Goal: Transaction & Acquisition: Purchase product/service

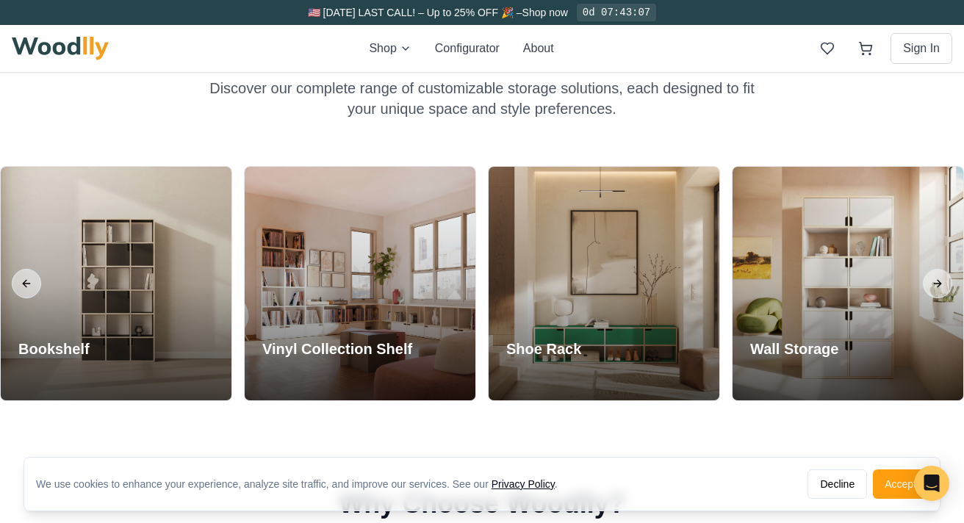
scroll to position [1178, 0]
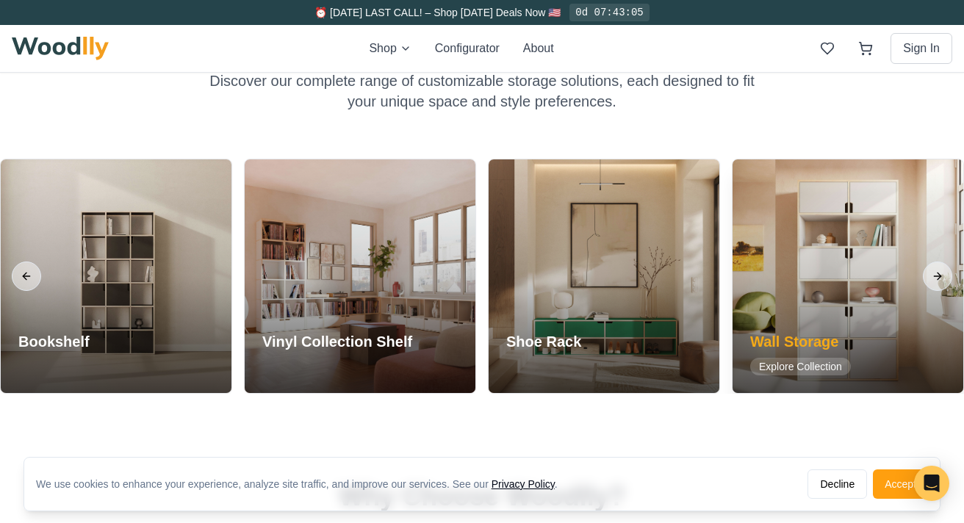
click at [798, 290] on div at bounding box center [848, 276] width 231 height 234
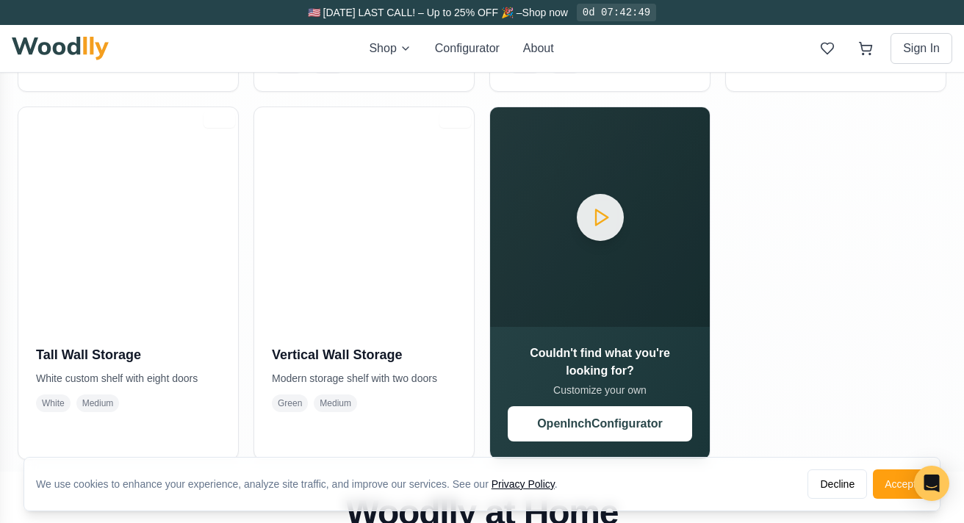
scroll to position [650, 0]
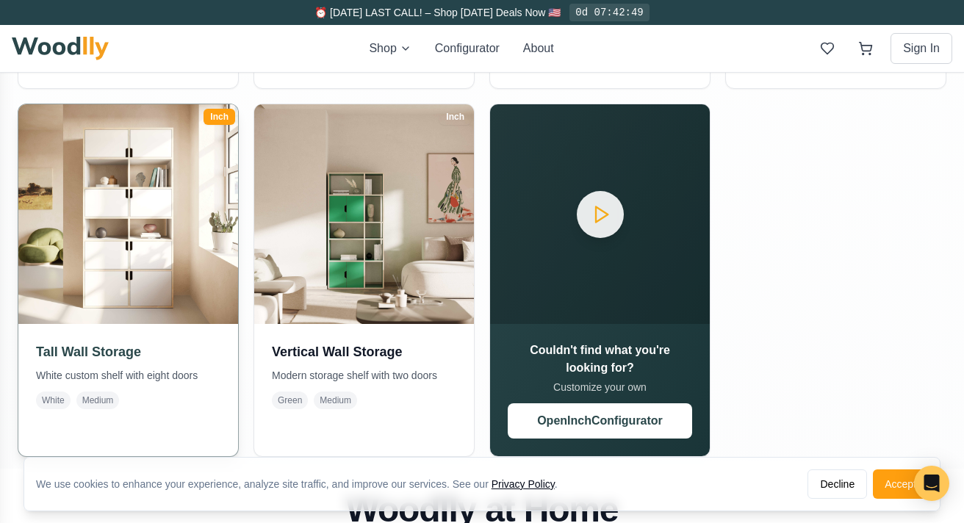
click at [176, 284] on img at bounding box center [128, 214] width 231 height 231
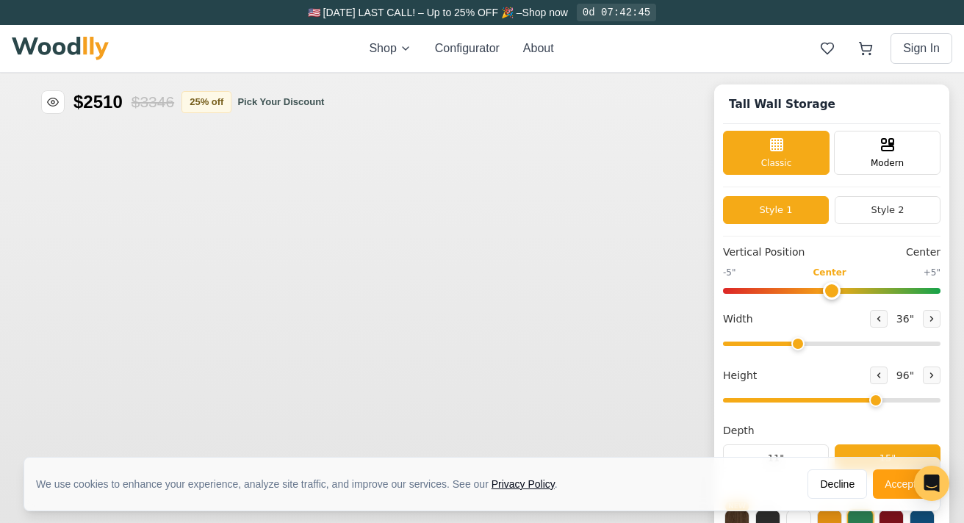
type input "36"
type input "6"
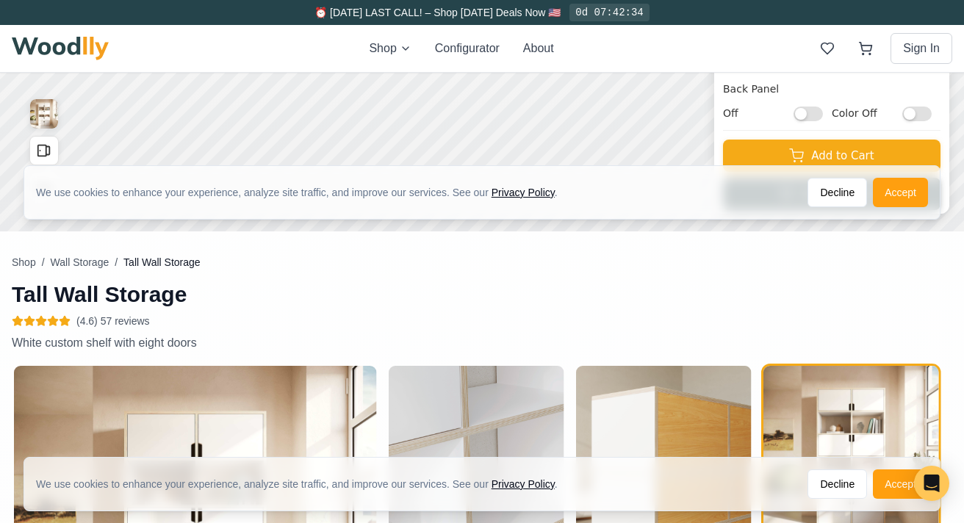
scroll to position [477, 0]
click at [843, 188] on button "Decline" at bounding box center [838, 191] width 60 height 29
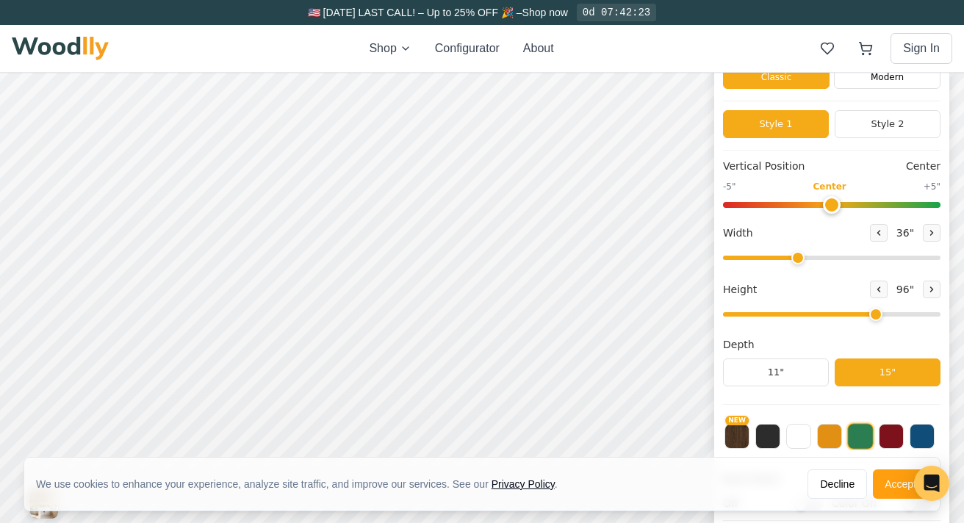
scroll to position [101, 0]
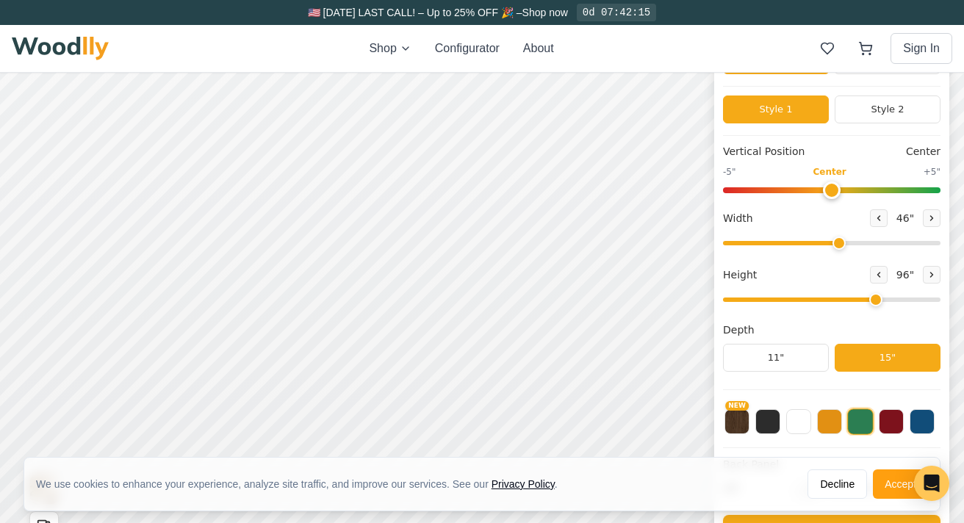
drag, startPoint x: 794, startPoint y: 245, endPoint x: 835, endPoint y: 243, distance: 40.5
click at [835, 243] on input "range" at bounding box center [831, 243] width 217 height 4
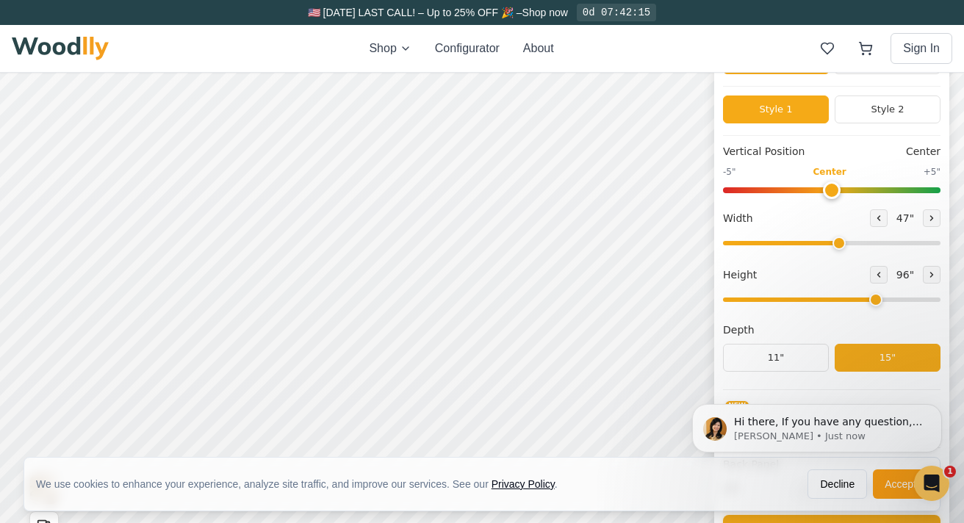
scroll to position [0, 0]
type input "46"
click at [833, 243] on input "range" at bounding box center [831, 243] width 217 height 4
drag, startPoint x: 874, startPoint y: 303, endPoint x: 865, endPoint y: 304, distance: 9.6
click at [865, 302] on input "range" at bounding box center [831, 300] width 217 height 4
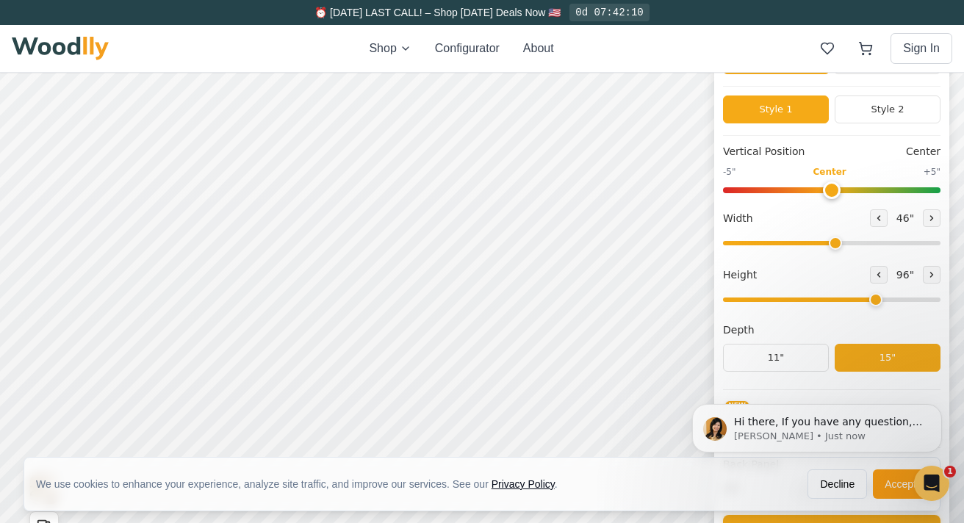
drag, startPoint x: 871, startPoint y: 301, endPoint x: 860, endPoint y: 301, distance: 11.0
click at [860, 301] on input "range" at bounding box center [831, 300] width 217 height 4
click at [271, 185] on icon at bounding box center [275, 189] width 10 height 10
click at [277, 186] on icon at bounding box center [274, 188] width 18 height 18
click at [323, 180] on div "12"" at bounding box center [317, 188] width 17 height 16
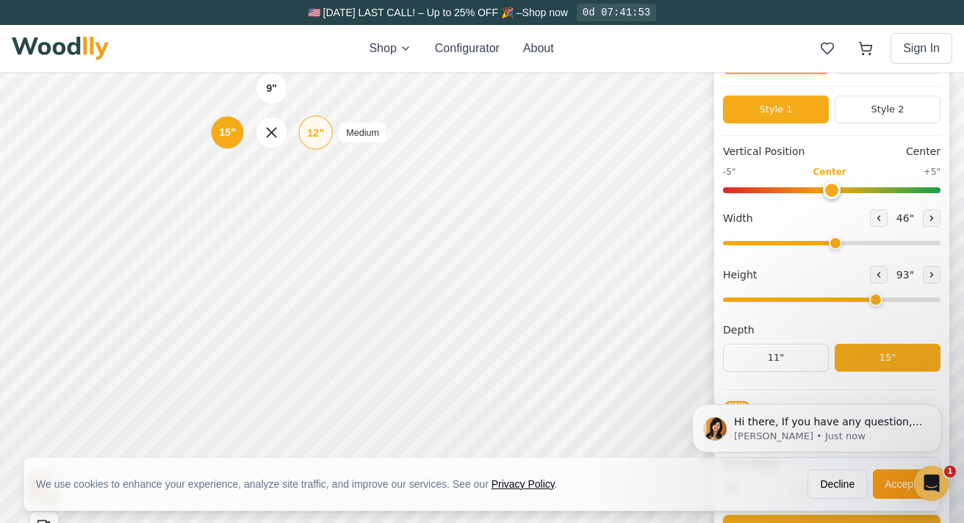
click at [311, 129] on div "12"" at bounding box center [315, 132] width 17 height 16
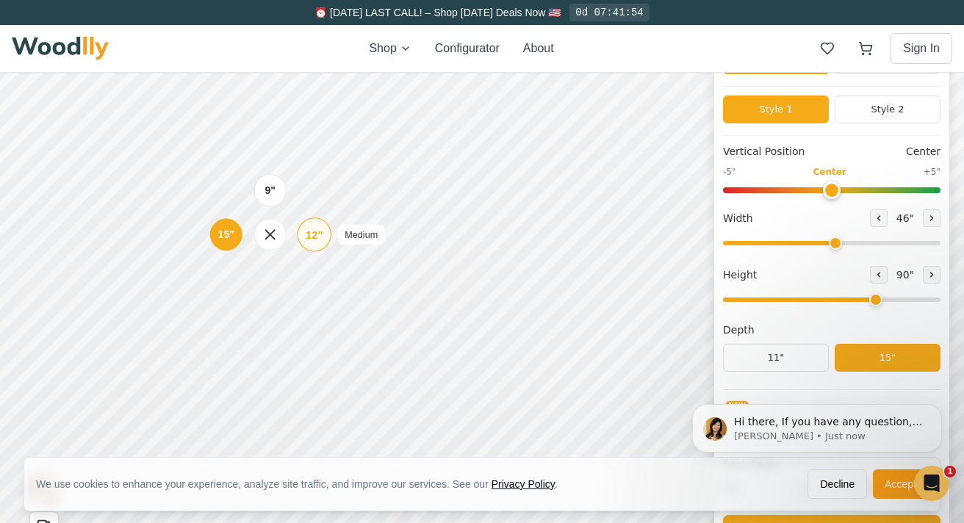
click at [312, 240] on div "12"" at bounding box center [314, 234] width 17 height 16
click at [306, 293] on div "12"" at bounding box center [312, 290] width 17 height 16
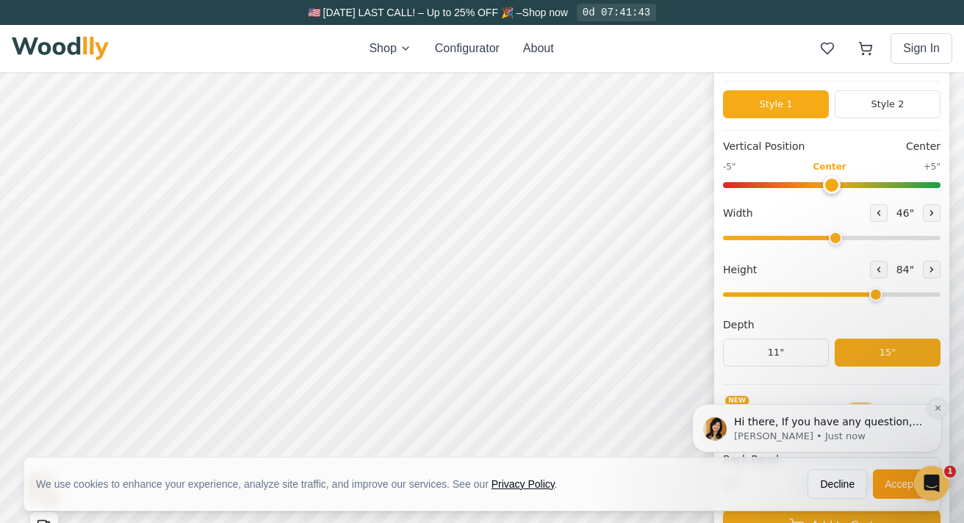
click at [938, 407] on icon "Dismiss notification" at bounding box center [937, 408] width 5 height 5
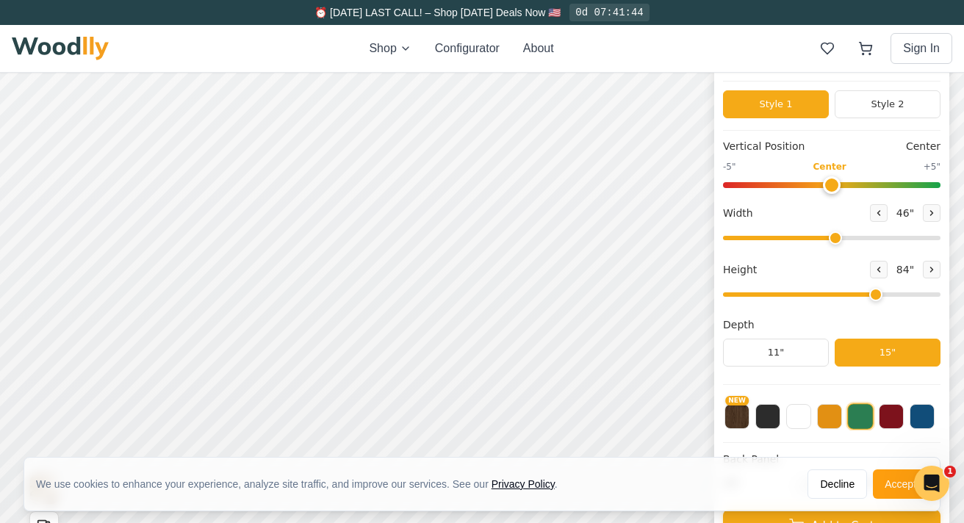
click at [64, 45] on img at bounding box center [60, 49] width 97 height 24
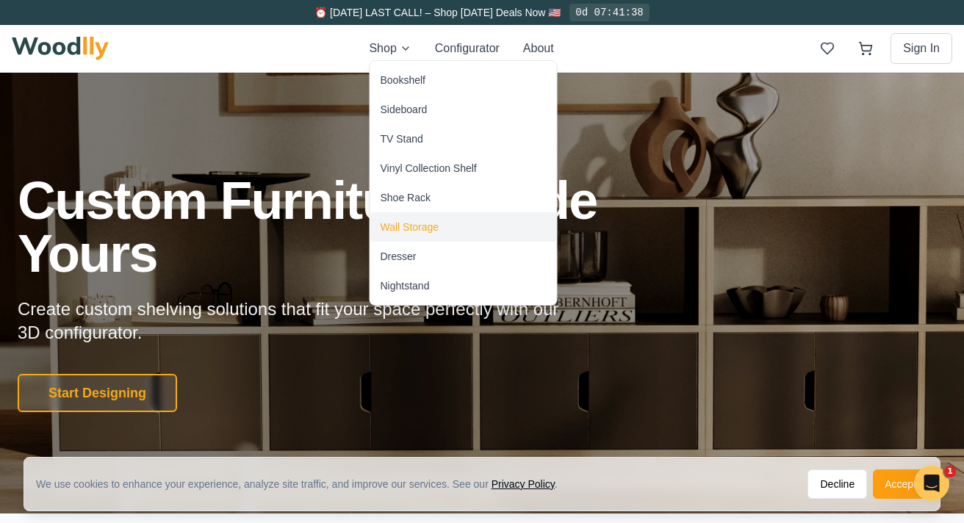
click at [392, 227] on div "Wall Storage" at bounding box center [410, 227] width 59 height 15
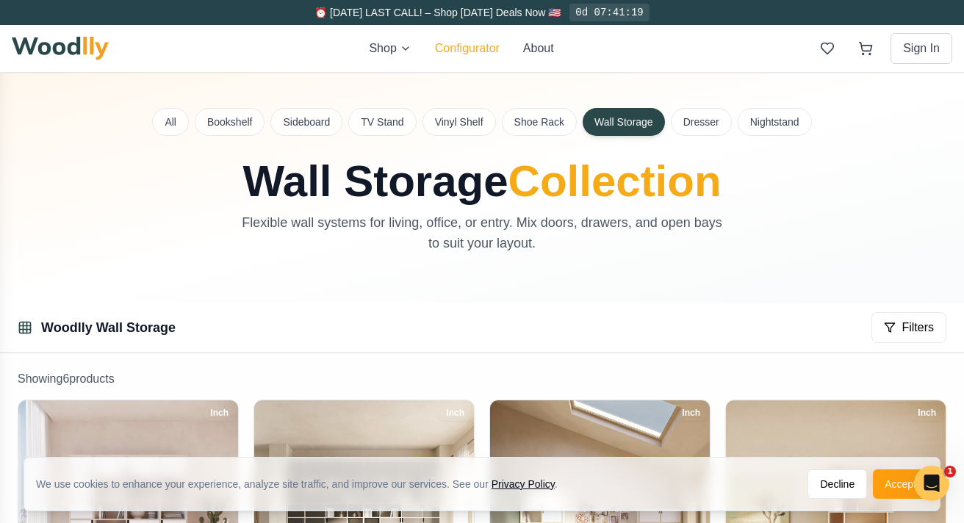
click at [478, 43] on button "Configurator" at bounding box center [467, 49] width 65 height 18
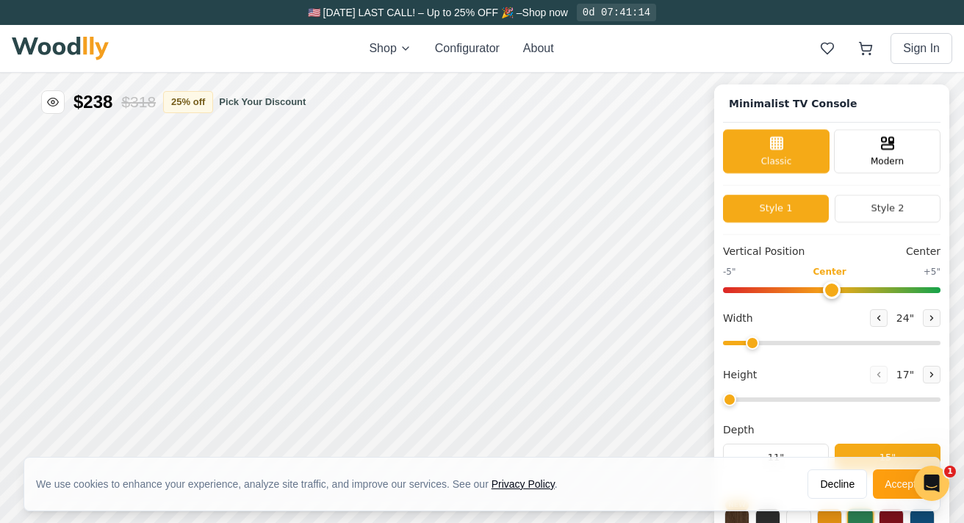
type input "63"
type input "2"
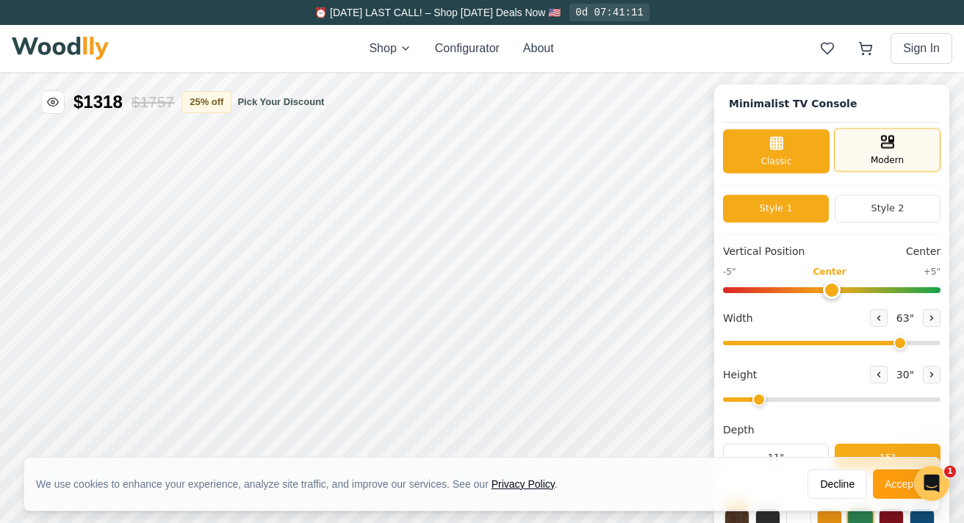
click at [889, 145] on rect at bounding box center [888, 145] width 12 height 4
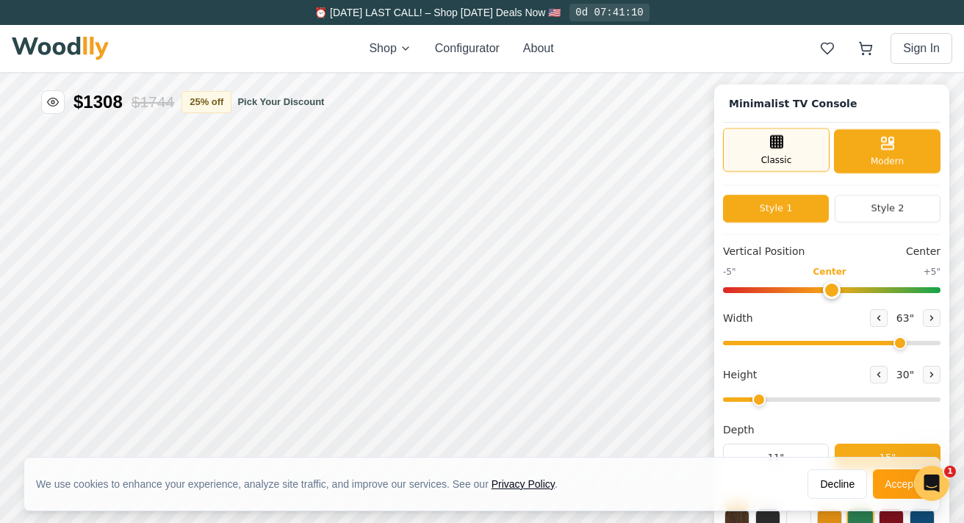
click at [805, 140] on div "Classic" at bounding box center [776, 150] width 107 height 44
